Goal: Use online tool/utility

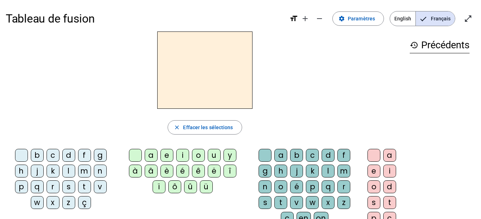
click at [40, 158] on div "b" at bounding box center [37, 155] width 13 height 13
click at [152, 154] on div "a" at bounding box center [151, 155] width 13 height 13
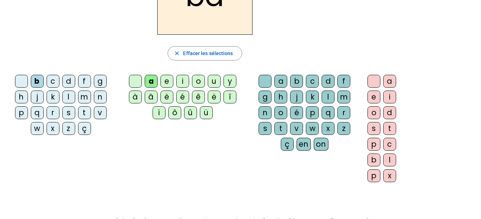
scroll to position [74, 0]
click at [330, 93] on div "l" at bounding box center [327, 97] width 13 height 13
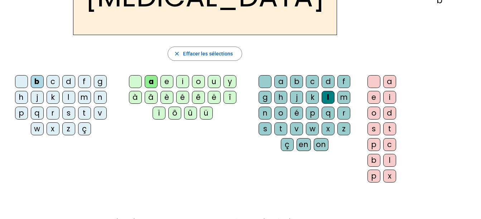
click at [328, 95] on div "l" at bounding box center [327, 97] width 13 height 13
click at [321, 144] on div "on" at bounding box center [321, 144] width 15 height 13
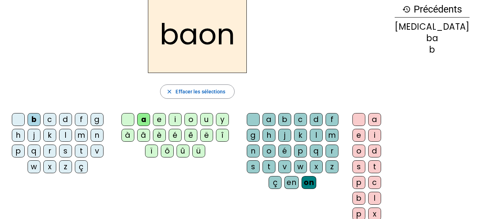
scroll to position [38, 0]
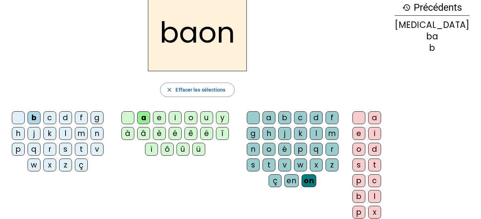
click at [323, 135] on div "l" at bounding box center [316, 133] width 13 height 13
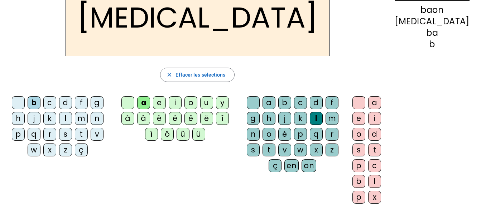
scroll to position [51, 0]
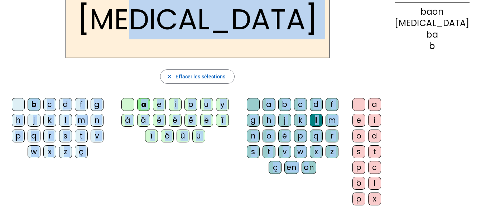
drag, startPoint x: 320, startPoint y: 169, endPoint x: 242, endPoint y: 19, distance: 168.9
click at [242, 19] on div "[MEDICAL_DATA] close Effacer les sélections b c d f g h j k l m n p q r s t v w…" at bounding box center [197, 96] width 383 height 231
click at [319, 175] on letter-bubble "on" at bounding box center [310, 169] width 18 height 16
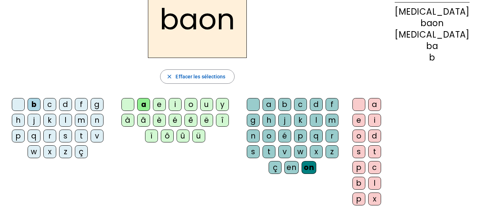
click at [316, 168] on div "on" at bounding box center [308, 167] width 15 height 13
click at [205, 77] on span "Effacer les sélections" at bounding box center [200, 76] width 50 height 9
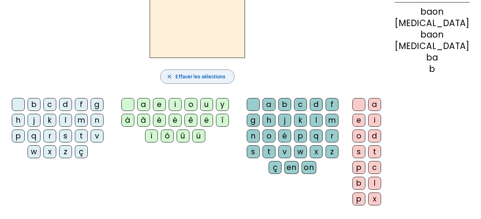
scroll to position [0, 0]
